Goal: Information Seeking & Learning: Learn about a topic

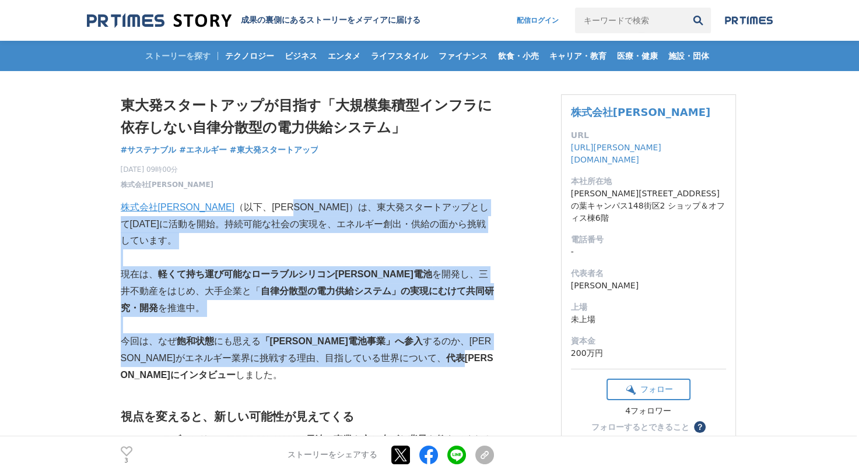
drag, startPoint x: 252, startPoint y: 213, endPoint x: 349, endPoint y: 336, distance: 156.8
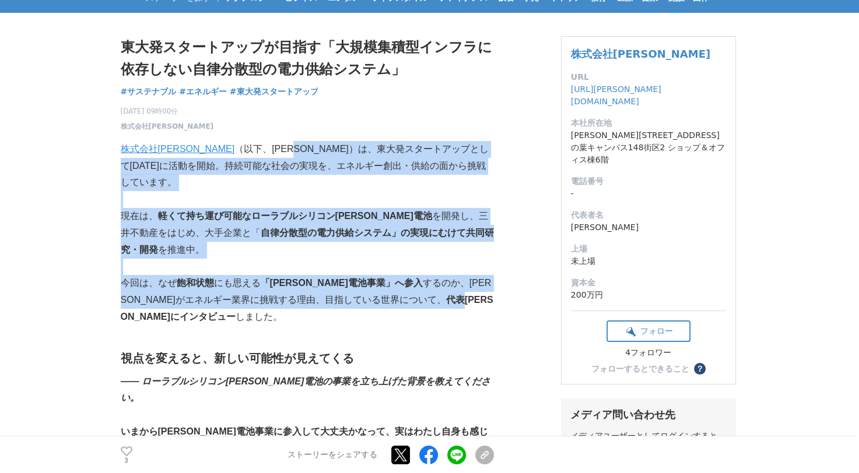
scroll to position [175, 0]
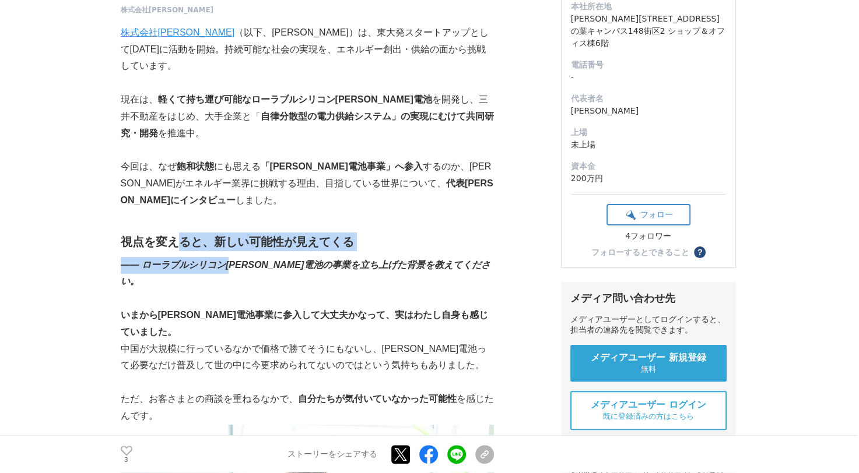
drag, startPoint x: 184, startPoint y: 212, endPoint x: 233, endPoint y: 241, distance: 57.5
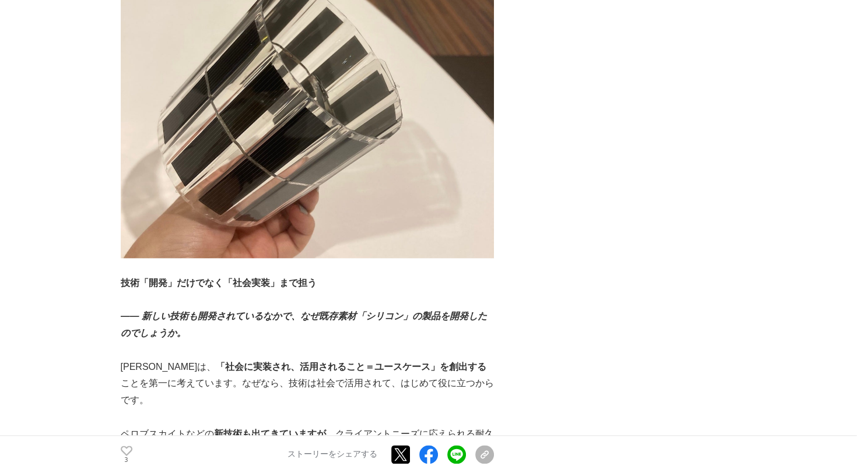
scroll to position [1224, 0]
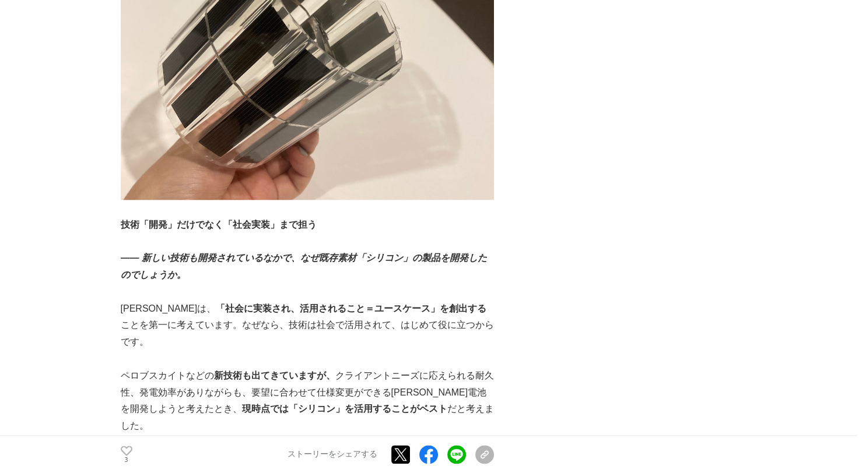
click at [238, 304] on strong "「社会に実装され、活用されること＝ユースケース」を創出する" at bounding box center [351, 309] width 270 height 10
drag, startPoint x: 238, startPoint y: 245, endPoint x: 258, endPoint y: 249, distance: 20.8
click at [258, 304] on strong "「社会に実装され、活用されること＝ユースケース」を創出する" at bounding box center [351, 309] width 270 height 10
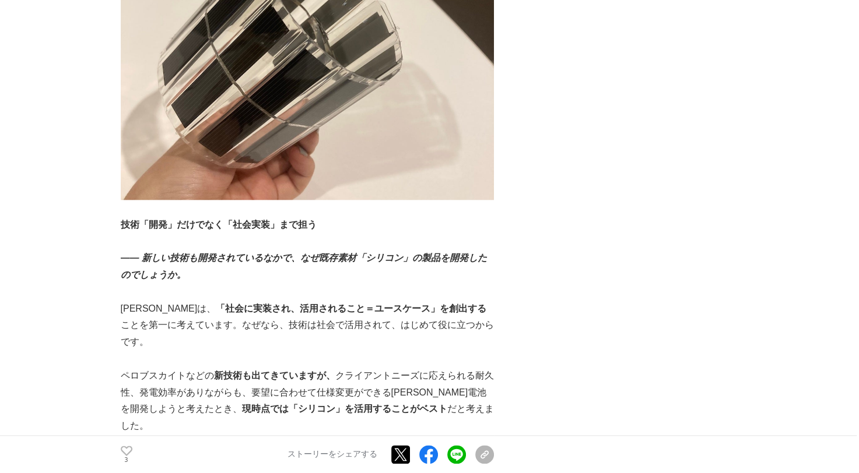
click at [221, 301] on p "[PERSON_NAME]は、 「社会に実装され、活用されること＝ユースケース」を創出する ことを第一に考えています。なぜなら、技術は社会で活用されて、はじめ…" at bounding box center [307, 326] width 373 height 50
drag, startPoint x: 221, startPoint y: 264, endPoint x: 219, endPoint y: 269, distance: 6.0
click at [219, 301] on p "[PERSON_NAME]は、 「社会に実装され、活用されること＝ユースケース」を創出する ことを第一に考えています。なぜなら、技術は社会で活用されて、はじめ…" at bounding box center [307, 326] width 373 height 50
drag, startPoint x: 219, startPoint y: 269, endPoint x: 208, endPoint y: 294, distance: 26.6
click at [208, 368] on p "ペロブスカイトなどの 新技術も出てきていますが、 クライアントニーズに応えられる耐久性、発電効率がありながらも、要望に合わせて仕様変更ができる[PERSON_…" at bounding box center [307, 401] width 373 height 67
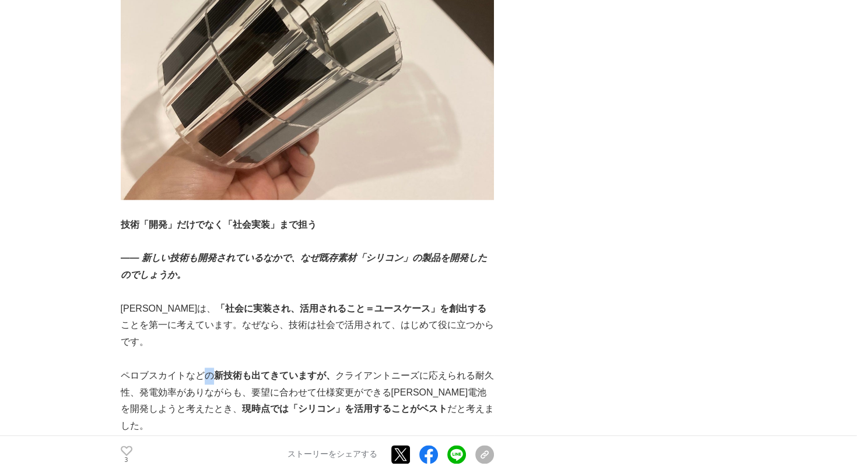
click at [208, 368] on p "ペロブスカイトなどの 新技術も出てきていますが、 クライアントニーズに応えられる耐久性、発電効率がありながらも、要望に合わせて仕様変更ができる[PERSON_…" at bounding box center [307, 401] width 373 height 67
drag, startPoint x: 208, startPoint y: 294, endPoint x: 235, endPoint y: 292, distance: 27.5
click at [235, 371] on strong "新技術も出てきていますが、" at bounding box center [274, 376] width 121 height 10
drag, startPoint x: 235, startPoint y: 292, endPoint x: 219, endPoint y: 310, distance: 24.7
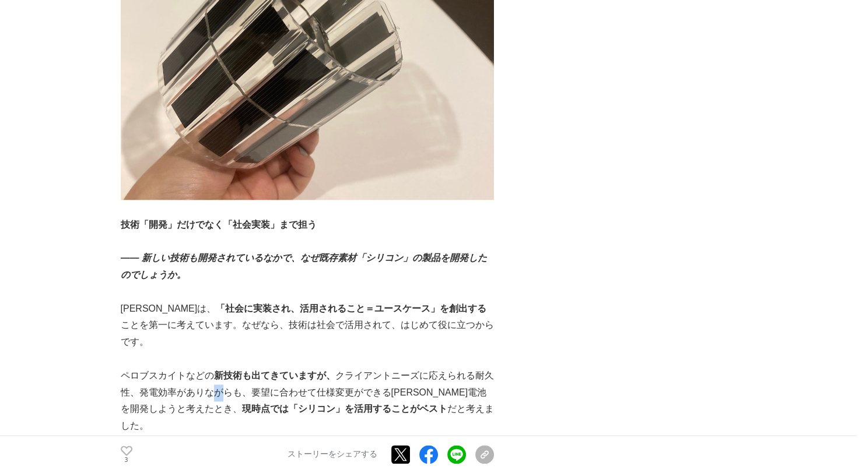
click at [219, 368] on p "ペロブスカイトなどの 新技術も出てきていますが、 クライアントニーズに応えられる耐久性、発電効率がありながらも、要望に合わせて仕様変更ができる[PERSON_…" at bounding box center [307, 401] width 373 height 67
drag, startPoint x: 219, startPoint y: 310, endPoint x: 212, endPoint y: 309, distance: 7.1
click at [218, 368] on p "ペロブスカイトなどの 新技術も出てきていますが、 クライアントニーズに応えられる耐久性、発電効率がありながらも、要望に合わせて仕様変更ができる[PERSON_…" at bounding box center [307, 401] width 373 height 67
click at [184, 368] on p "ペロブスカイトなどの 新技術も出てきていますが、 クライアントニーズに応えられる耐久性、発電効率がありながらも、要望に合わせて仕様変更ができる[PERSON_…" at bounding box center [307, 401] width 373 height 67
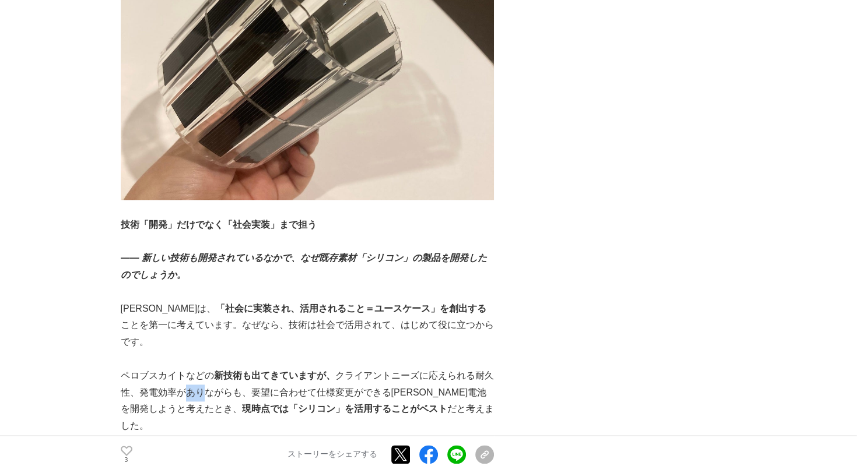
drag, startPoint x: 184, startPoint y: 309, endPoint x: 208, endPoint y: 310, distance: 23.3
click at [208, 368] on p "ペロブスカイトなどの 新技術も出てきていますが、 クライアントニーズに応えられる耐久性、発電効率がありながらも、要望に合わせて仕様変更ができる[PERSON_…" at bounding box center [307, 401] width 373 height 67
click at [220, 368] on p "ペロブスカイトなどの 新技術も出てきていますが、 クライアントニーズに応えられる耐久性、発電効率がありながらも、要望に合わせて仕様変更ができる[PERSON_…" at bounding box center [307, 401] width 373 height 67
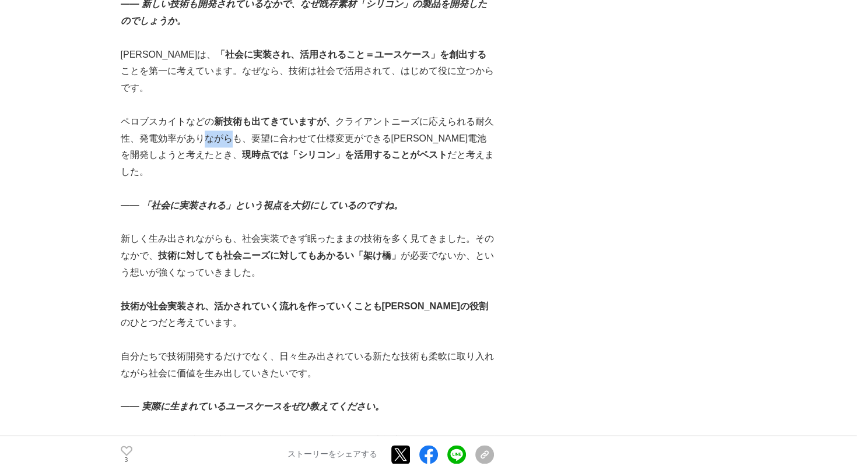
scroll to position [1515, 0]
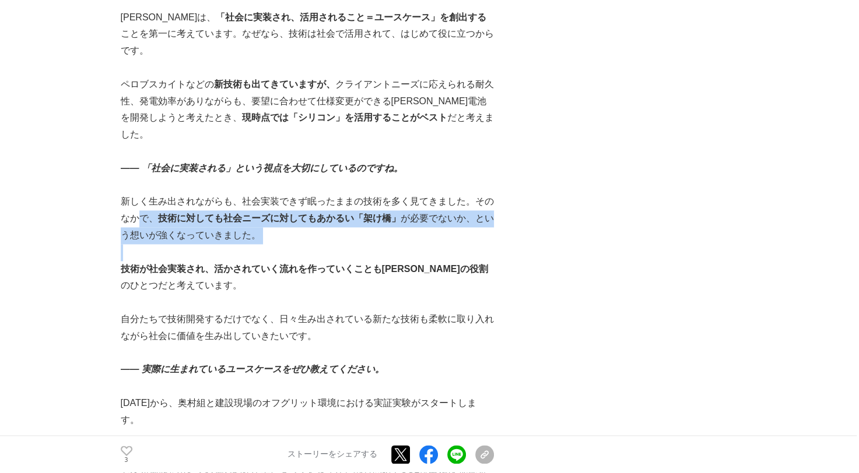
drag, startPoint x: 135, startPoint y: 128, endPoint x: 237, endPoint y: 162, distance: 108.0
click at [236, 161] on div "株式会社[PERSON_NAME] （以下、[PERSON_NAME]）は、東大発スタートアップとして[DATE]に活動を開始。持続可能な社会の実現を、エネル…" at bounding box center [307, 189] width 373 height 3034
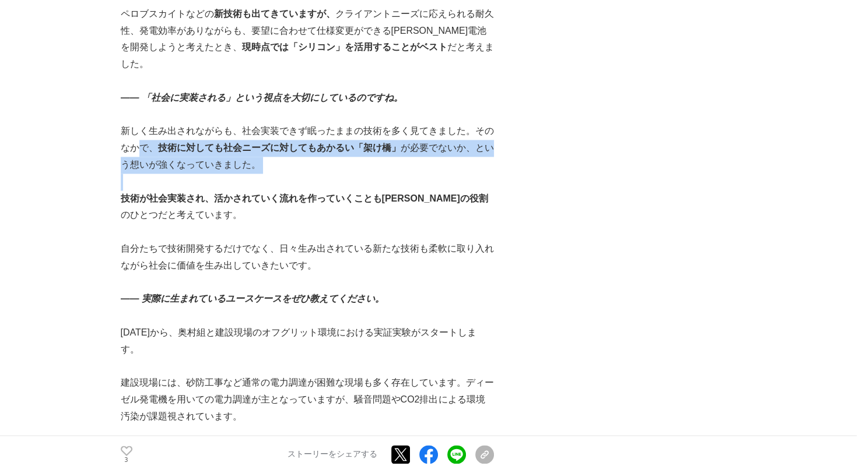
scroll to position [1632, 0]
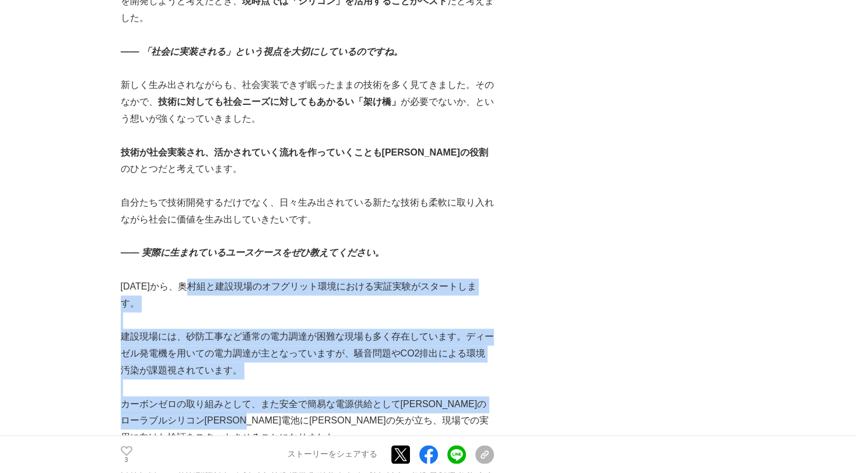
drag, startPoint x: 189, startPoint y: 187, endPoint x: 297, endPoint y: 322, distance: 173.0
click at [297, 322] on div "株式会社[PERSON_NAME] （以下、[PERSON_NAME]）は、東大発スタートアップとして[DATE]に活動を開始。持続可能な社会の実現を、エネル…" at bounding box center [307, 73] width 373 height 3034
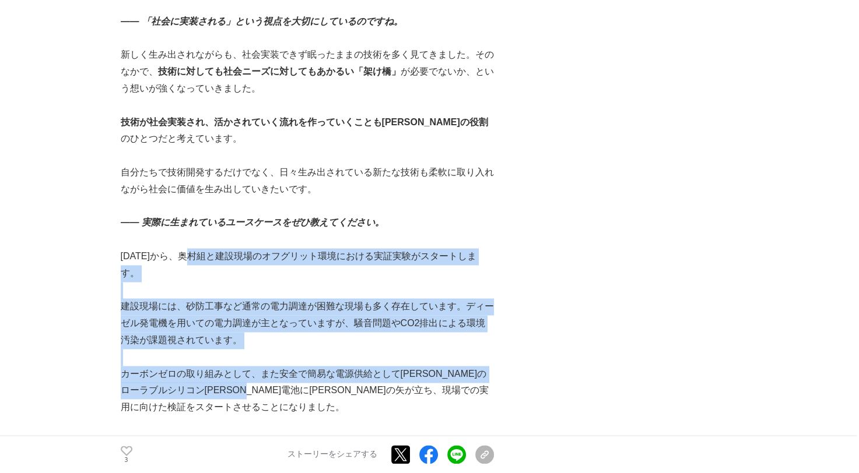
scroll to position [1690, 0]
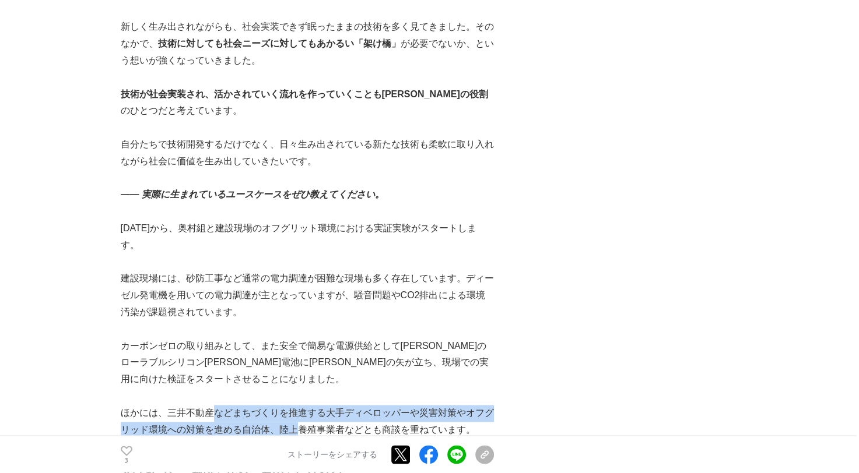
drag, startPoint x: 212, startPoint y: 314, endPoint x: 296, endPoint y: 338, distance: 87.3
click at [296, 405] on p "ほかには、三井不動産などまちづくりを推進する大手ディベロッパーや災害対策やオフグリッド環境への対策を進める自治体、陸上養殖事業者などとも商談を重ねています。" at bounding box center [307, 422] width 373 height 34
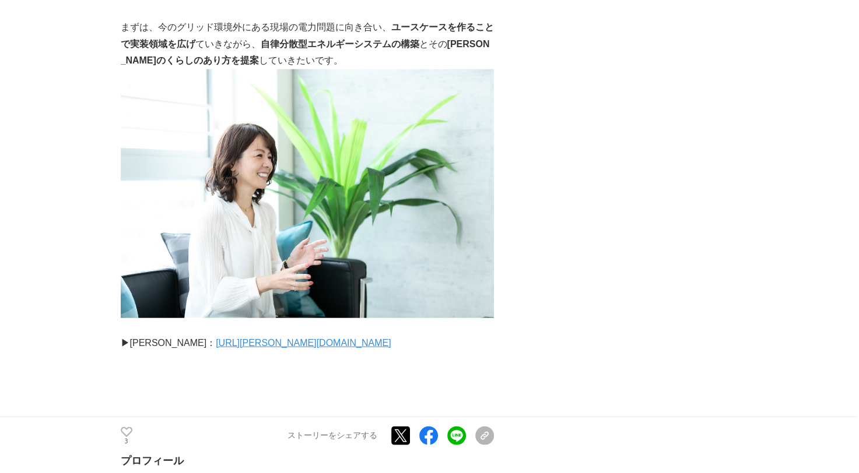
scroll to position [2973, 0]
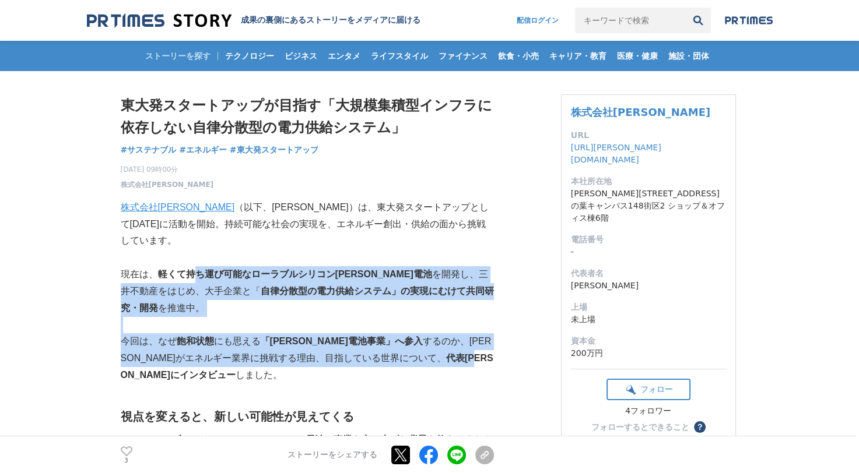
drag, startPoint x: 192, startPoint y: 259, endPoint x: 366, endPoint y: 339, distance: 191.5
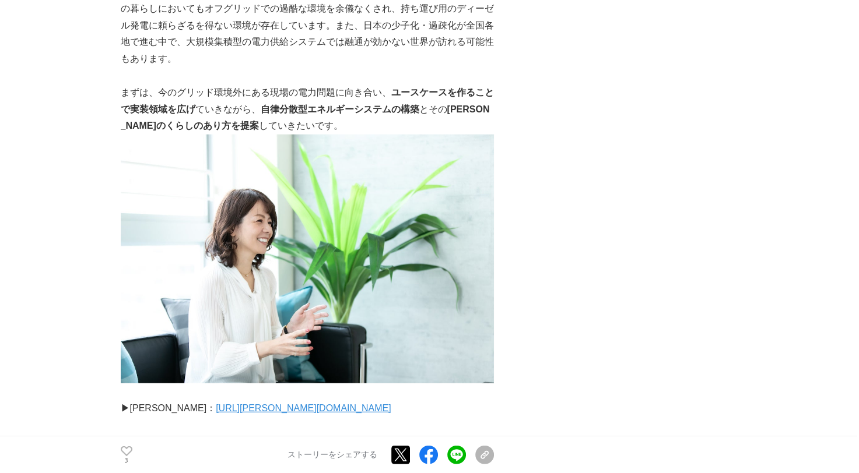
scroll to position [3031, 0]
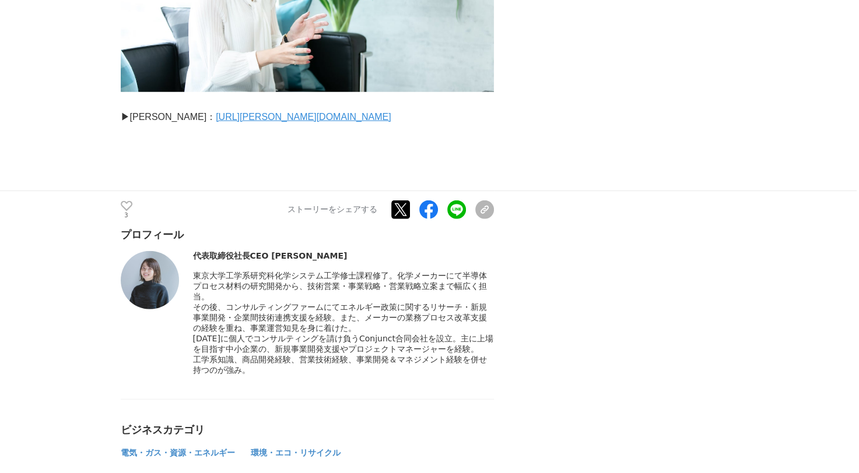
drag, startPoint x: 242, startPoint y: 188, endPoint x: 312, endPoint y: 286, distance: 120.3
click at [312, 286] on div "東京大学工学系研究科化学システム工学修士課程修了。化学メーカーにて半導体プロセス材料の研究開発から、技術営業・事業戦略・営業戦略立案まで幅広く担当。​" at bounding box center [343, 323] width 301 height 105
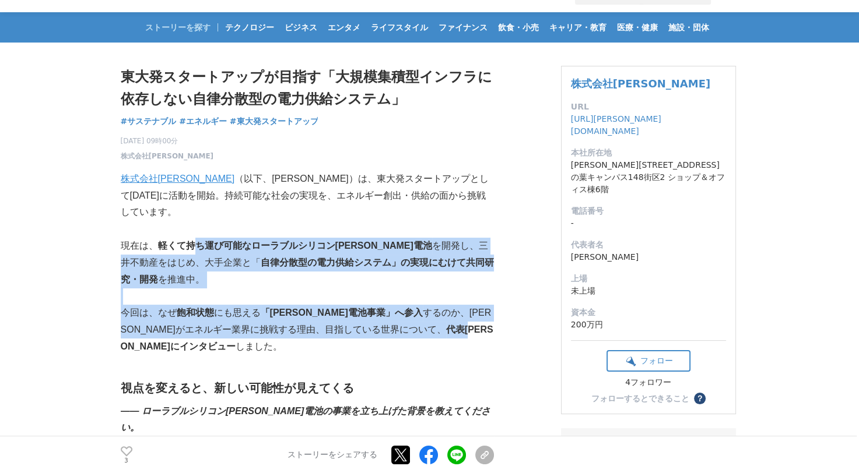
scroll to position [0, 0]
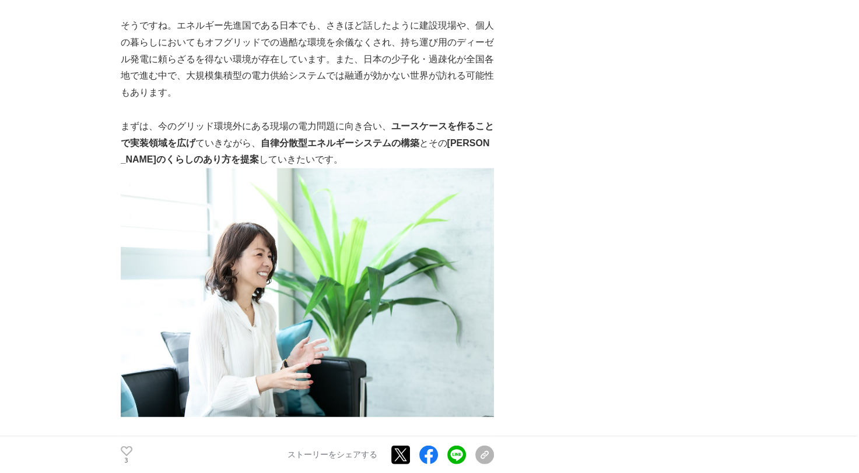
scroll to position [2798, 0]
